Goal: Check status

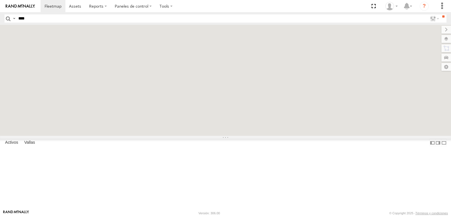
click at [60, 18] on input "****" at bounding box center [221, 18] width 411 height 8
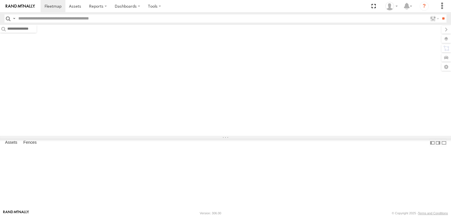
type input "****"
